Goal: Check status: Check status

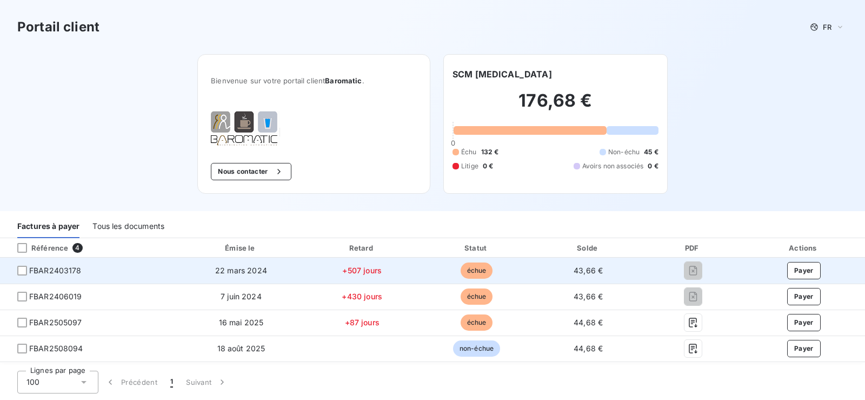
scroll to position [54, 0]
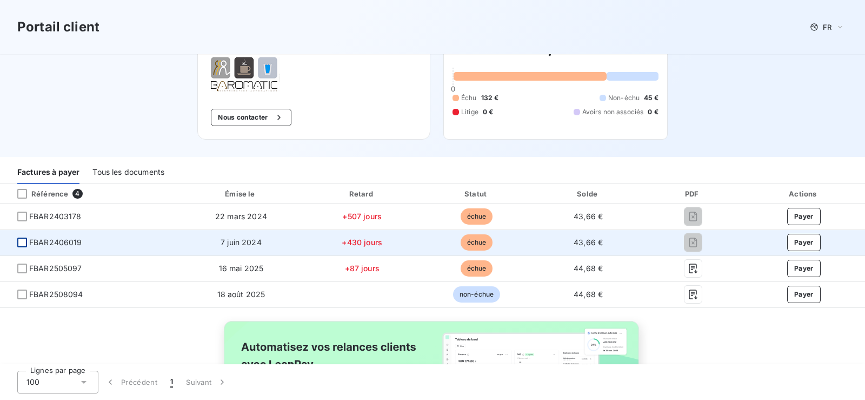
click at [22, 243] on div at bounding box center [22, 242] width 10 height 10
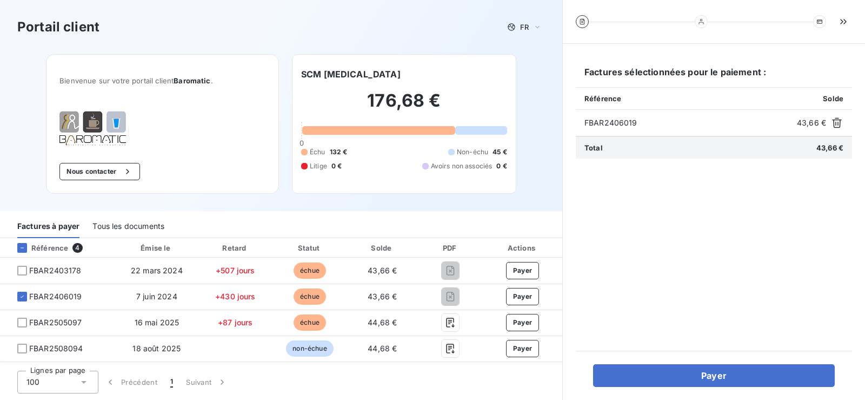
click at [548, 122] on div "Portail client FR Bienvenue sur votre portail client Baromatic . Nous contacter…" at bounding box center [281, 105] width 562 height 211
click at [548, 129] on div "Portail client FR Bienvenue sur votre portail client Baromatic . Nous contacter…" at bounding box center [281, 105] width 562 height 211
click at [255, 30] on div "Portail client FR" at bounding box center [281, 26] width 528 height 19
